Goal: Task Accomplishment & Management: Manage account settings

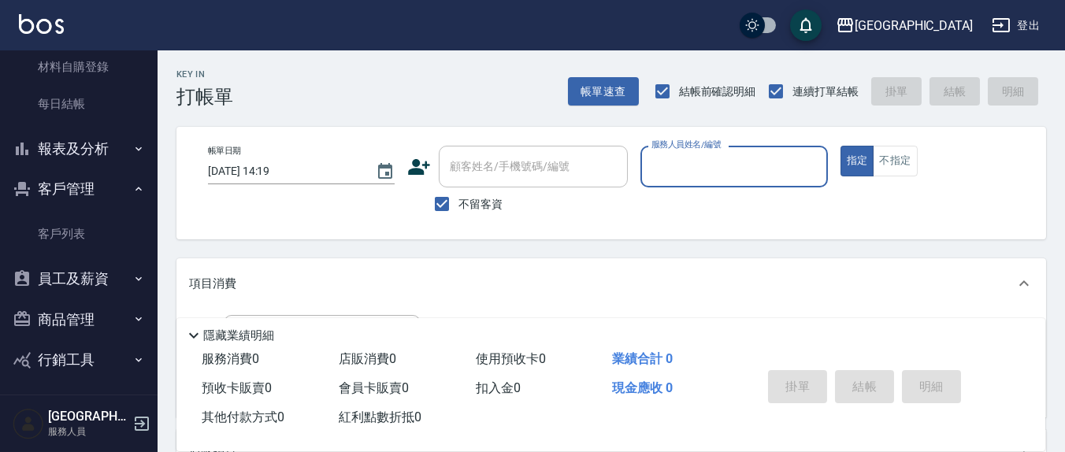
scroll to position [168, 0]
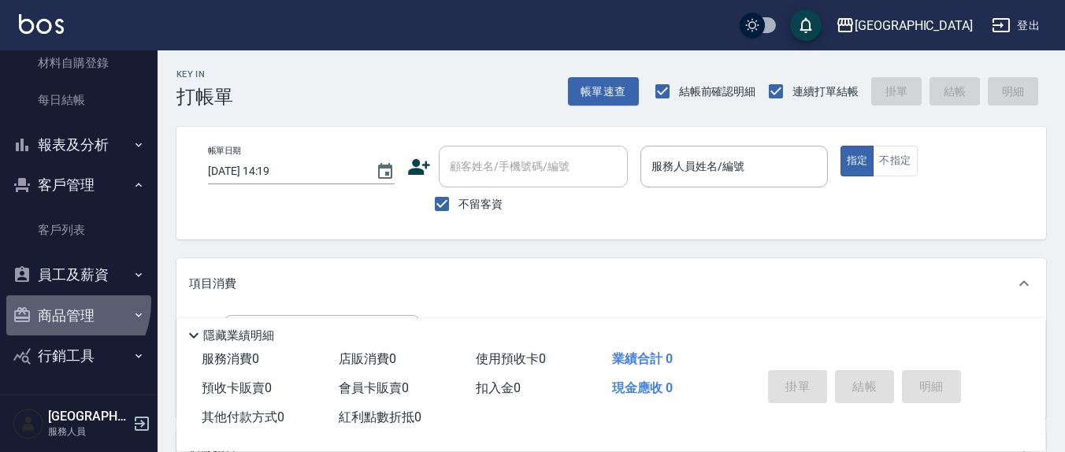
click at [58, 302] on button "商品管理" at bounding box center [78, 315] width 145 height 41
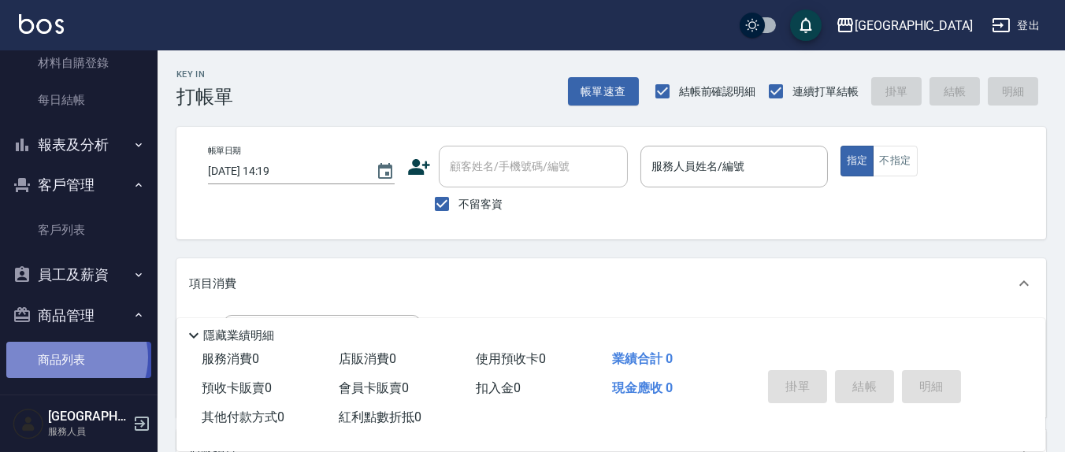
click at [72, 357] on link "商品列表" at bounding box center [78, 360] width 145 height 36
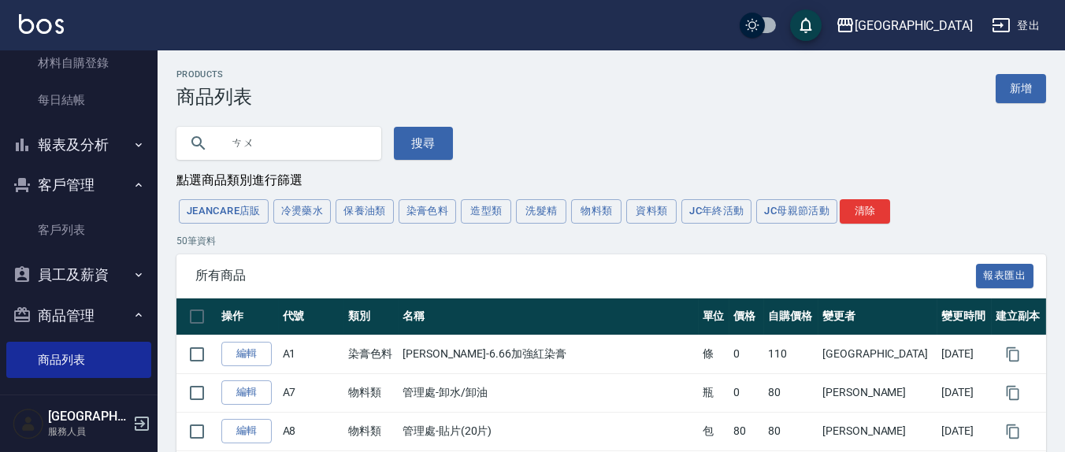
type input "ㄘ"
type input "光"
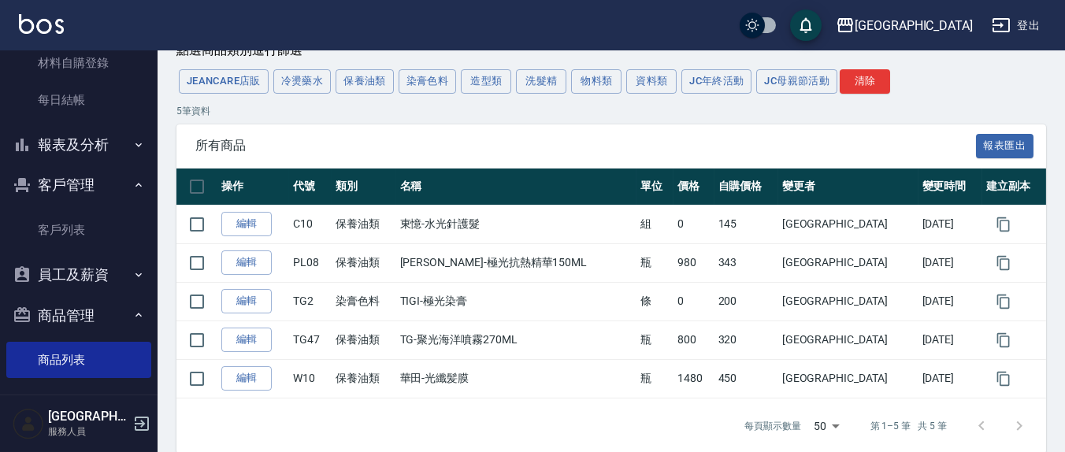
scroll to position [150, 0]
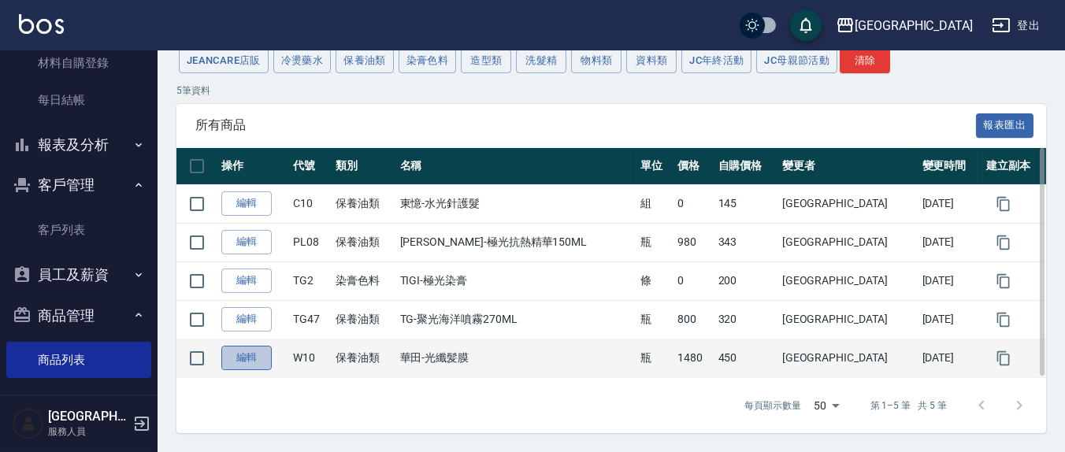
click at [236, 367] on link "編輯" at bounding box center [246, 358] width 50 height 24
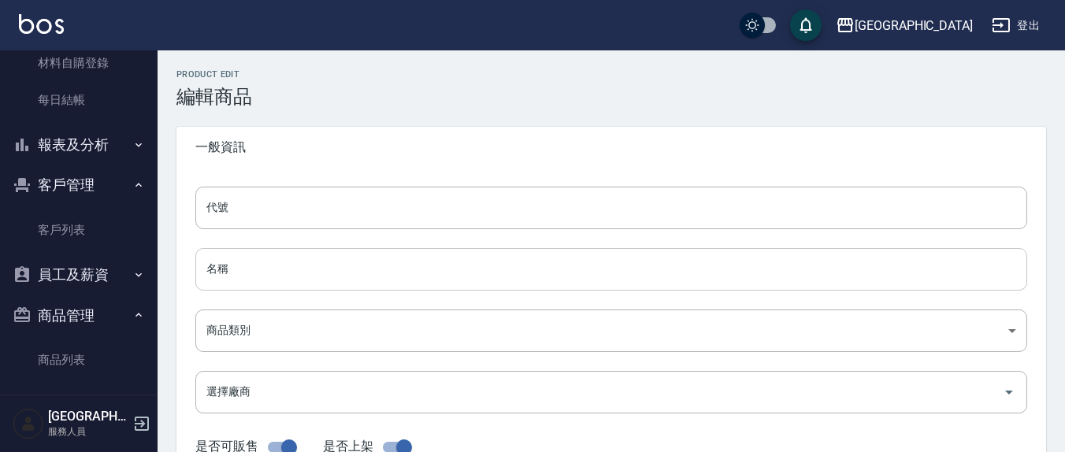
type input "W10"
type input "華田-光纖髪膜"
type input "9c4b622f-fdd2-4013-a161-06e3731e5c4f"
type input "1480"
type input "450"
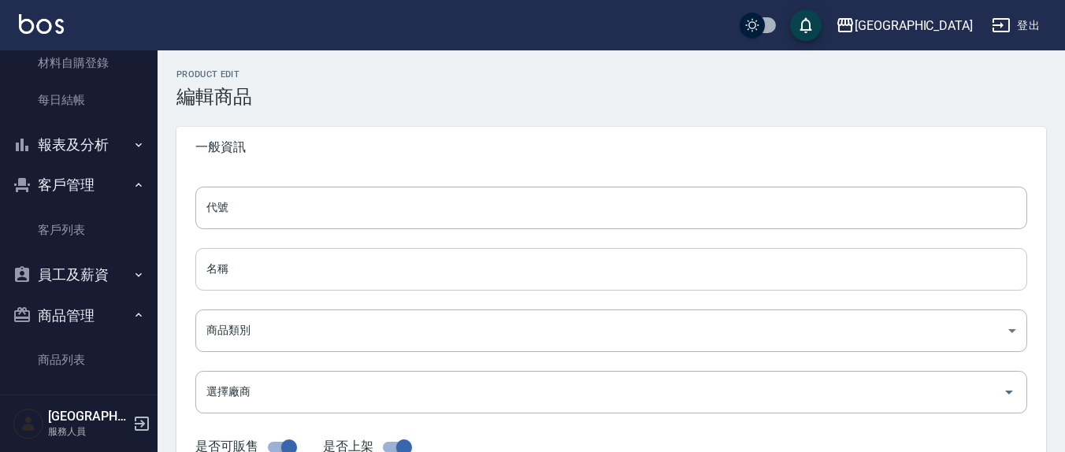
type input "450"
type input "瓶"
type input "UNSET"
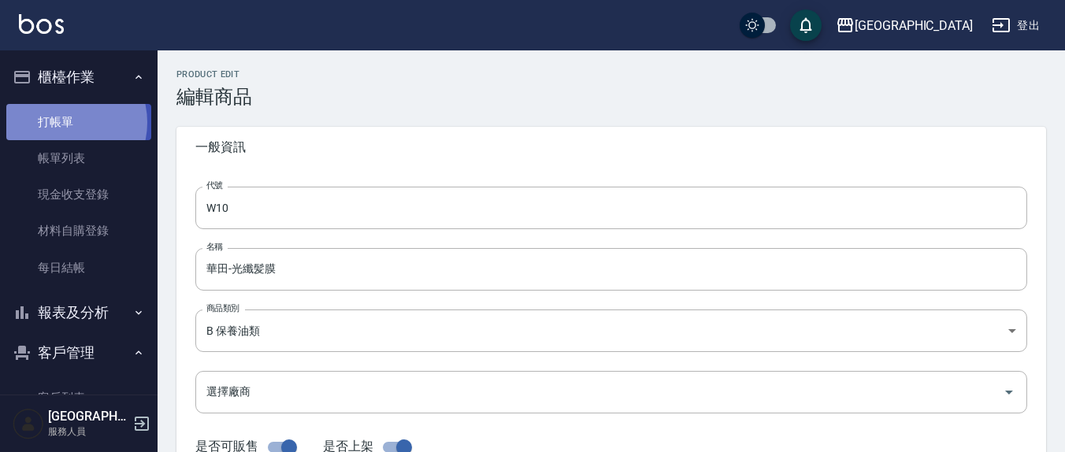
click at [61, 122] on link "打帳單" at bounding box center [78, 122] width 145 height 36
